Goal: Find specific page/section: Find specific page/section

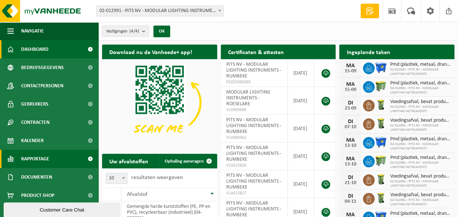
scroll to position [6, 0]
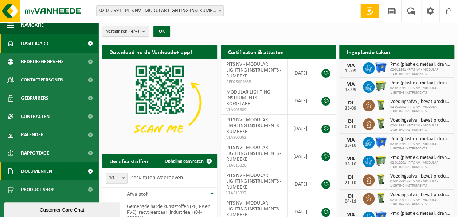
click at [30, 174] on span "Documenten" at bounding box center [36, 171] width 31 height 18
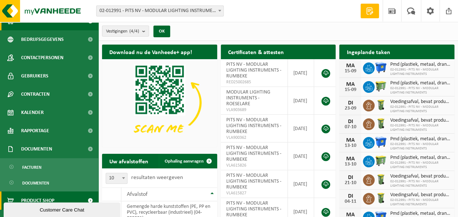
scroll to position [39, 0]
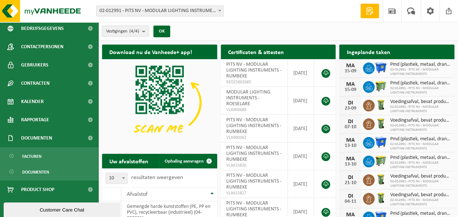
click at [43, 163] on ul "Facturen Documenten" at bounding box center [49, 163] width 98 height 33
click at [42, 159] on link "Facturen" at bounding box center [49, 156] width 95 height 14
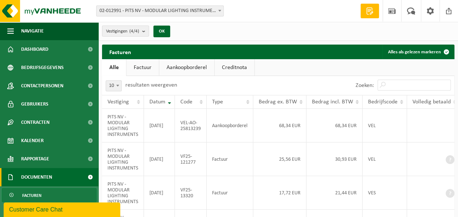
click at [146, 69] on link "Factuur" at bounding box center [143, 67] width 32 height 17
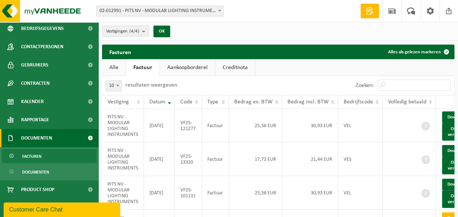
click at [37, 135] on span "Documenten" at bounding box center [36, 138] width 31 height 18
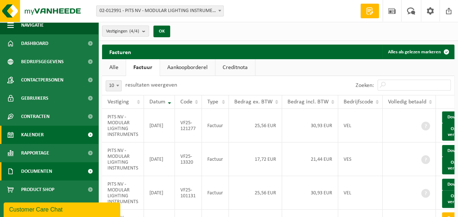
scroll to position [6, 0]
